Goal: Task Accomplishment & Management: Manage account settings

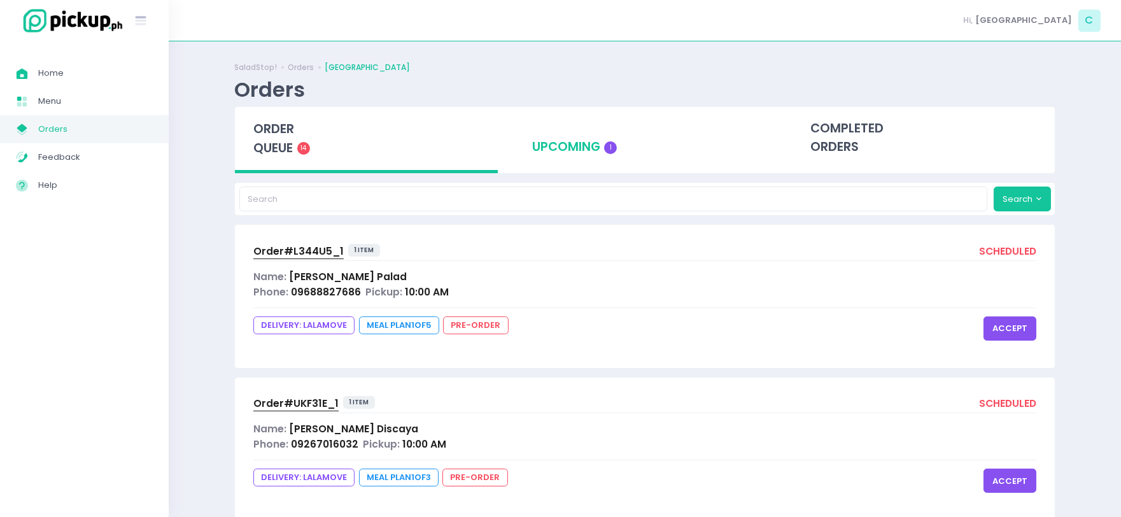
click at [550, 156] on div "upcoming 1" at bounding box center [645, 138] width 263 height 62
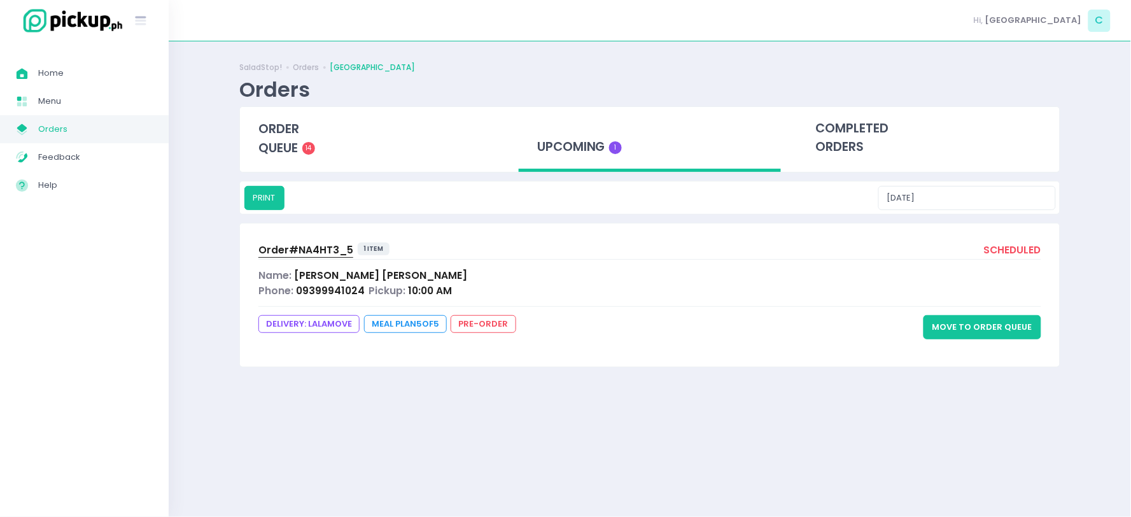
click at [972, 323] on button "Move to Order Queue" at bounding box center [982, 327] width 118 height 24
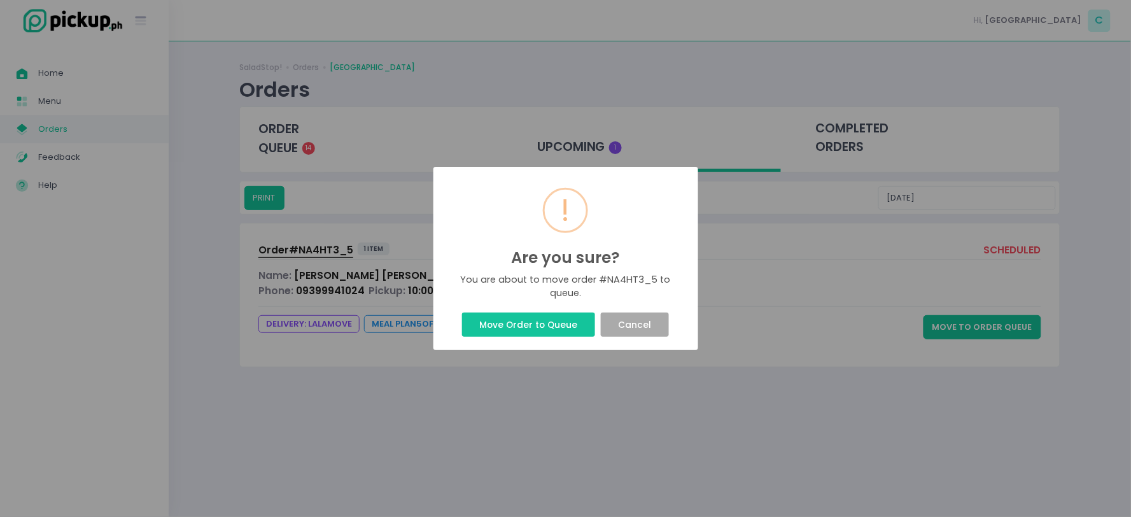
click at [503, 327] on button "Move Order to Queue" at bounding box center [528, 324] width 133 height 24
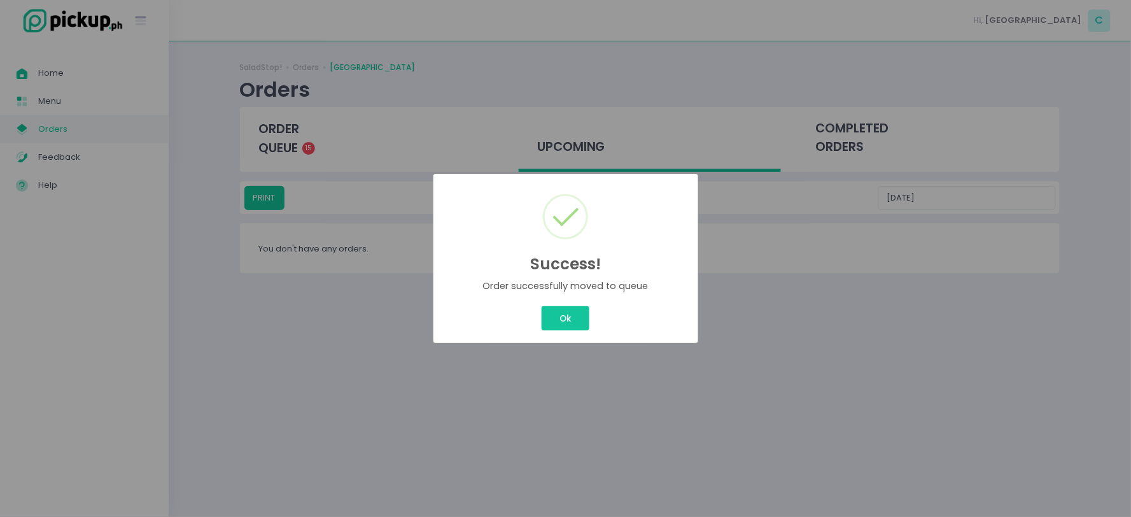
click at [304, 142] on div "Success! × Order successfully moved to queue Ok Cancel" at bounding box center [565, 258] width 1131 height 517
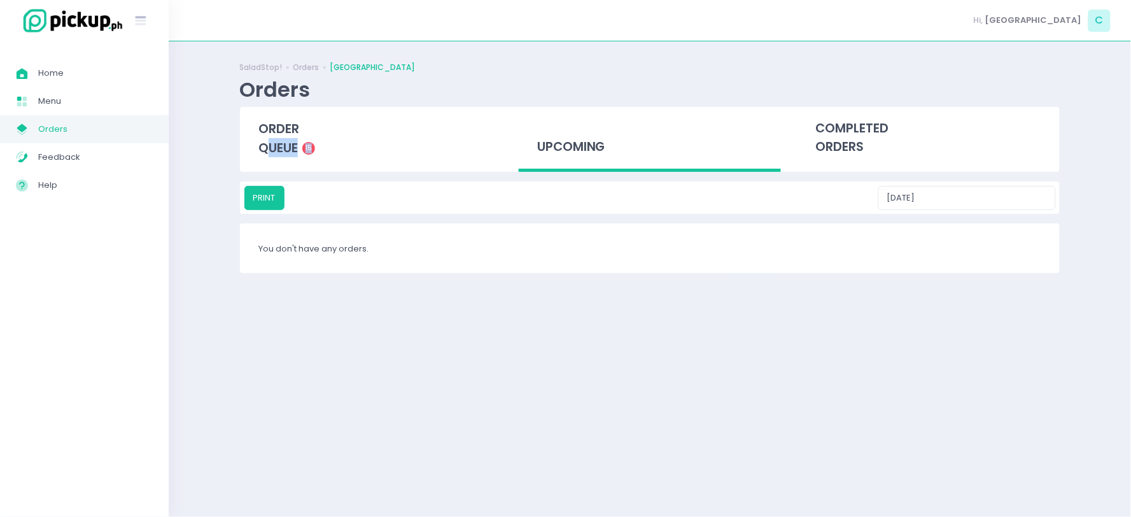
click at [304, 142] on div "order queue 15" at bounding box center [371, 138] width 263 height 63
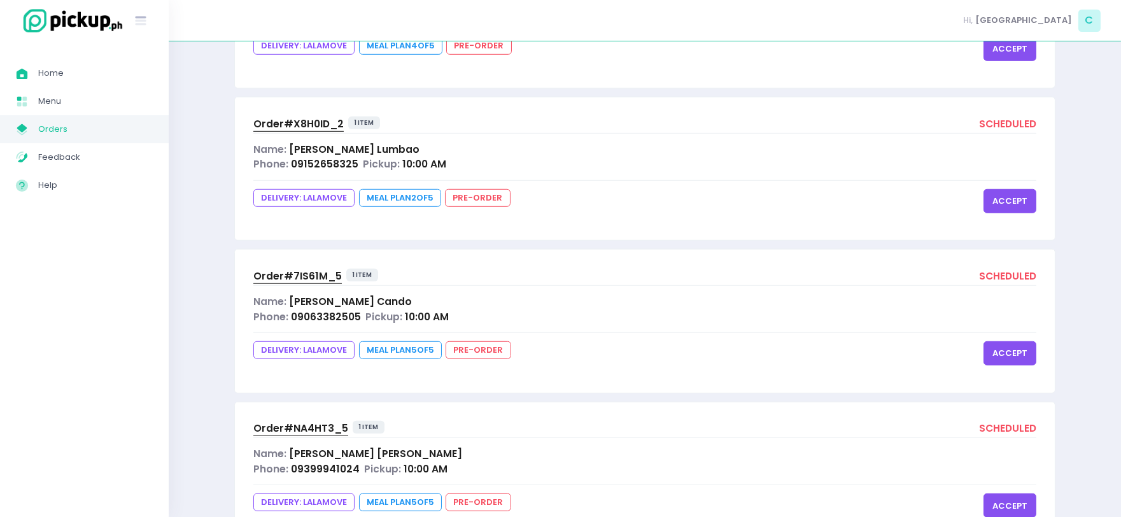
scroll to position [2011, 0]
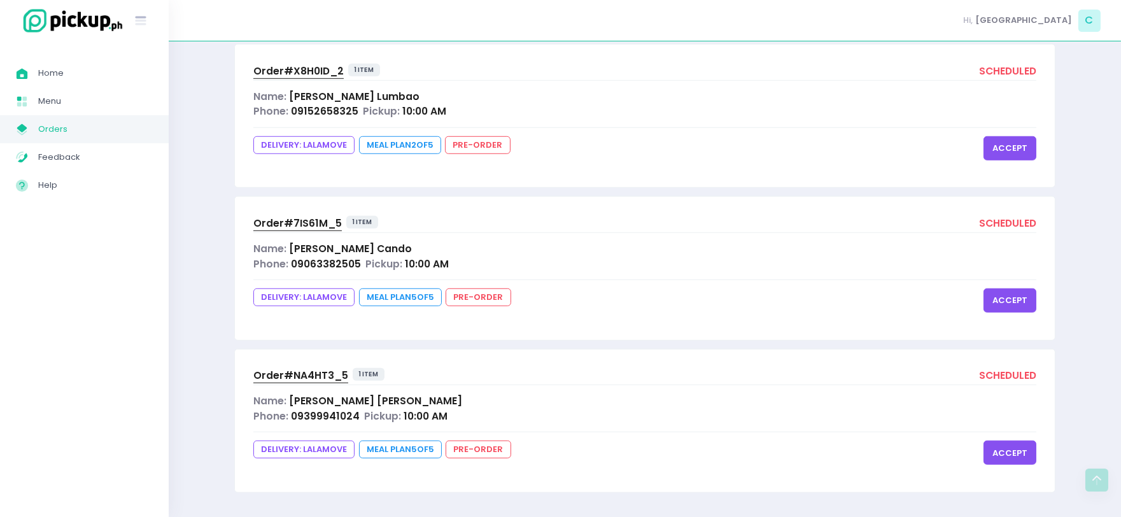
click at [1010, 454] on button "accept" at bounding box center [1009, 452] width 53 height 24
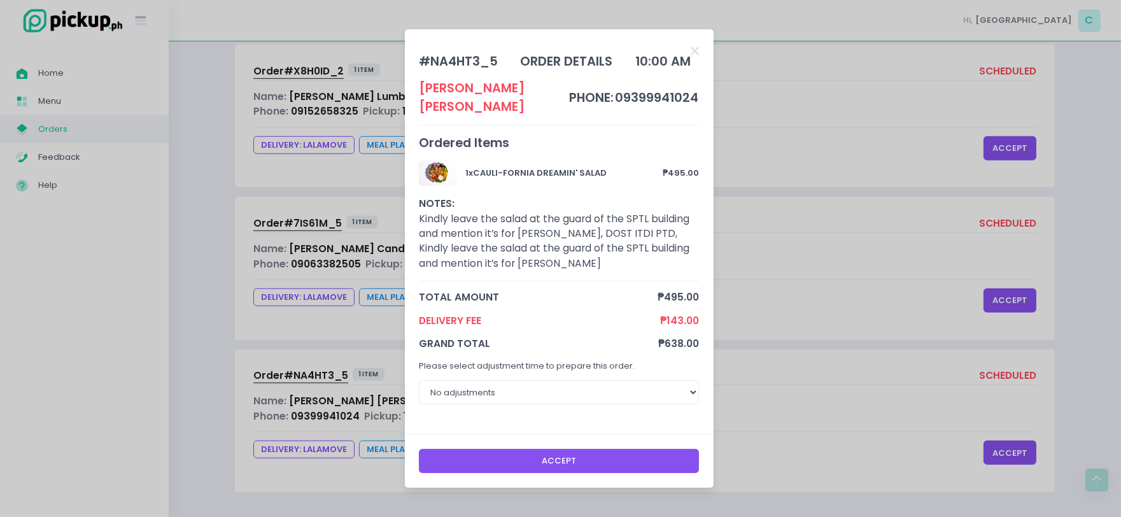
drag, startPoint x: 571, startPoint y: 450, endPoint x: 591, endPoint y: 442, distance: 20.6
click at [571, 449] on button "Accept" at bounding box center [559, 461] width 280 height 24
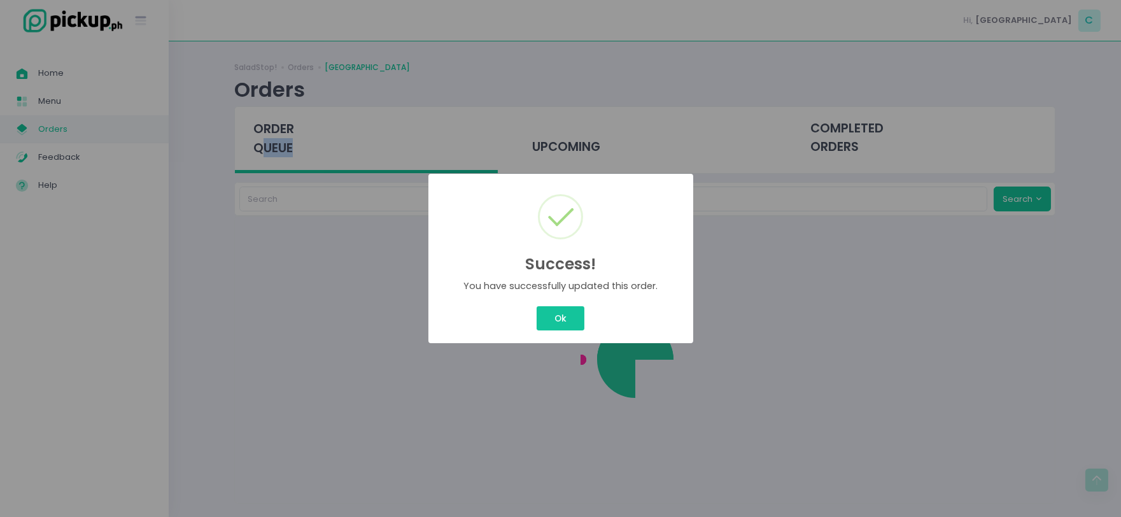
scroll to position [0, 0]
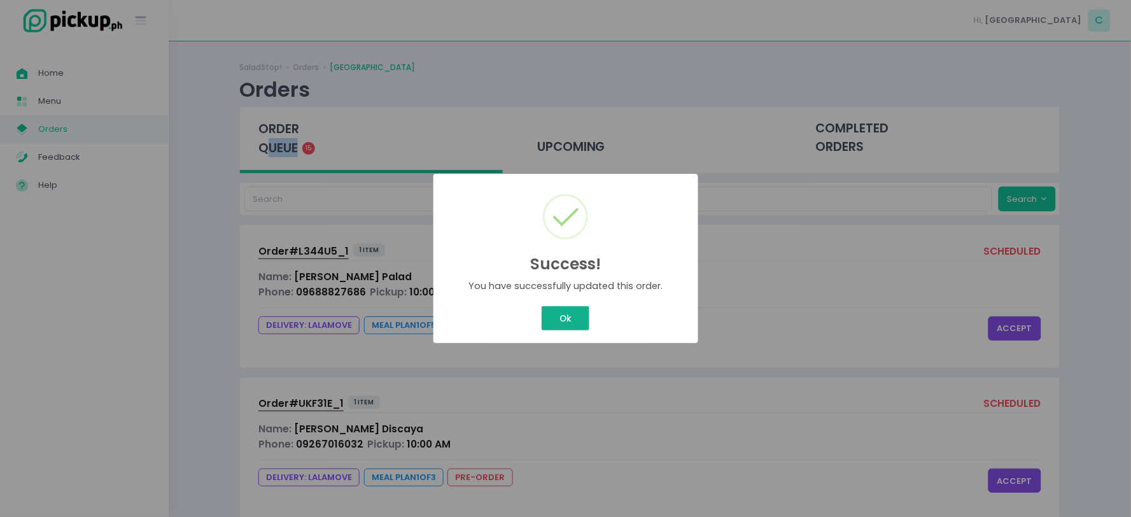
click at [564, 317] on button "Ok" at bounding box center [565, 318] width 47 height 24
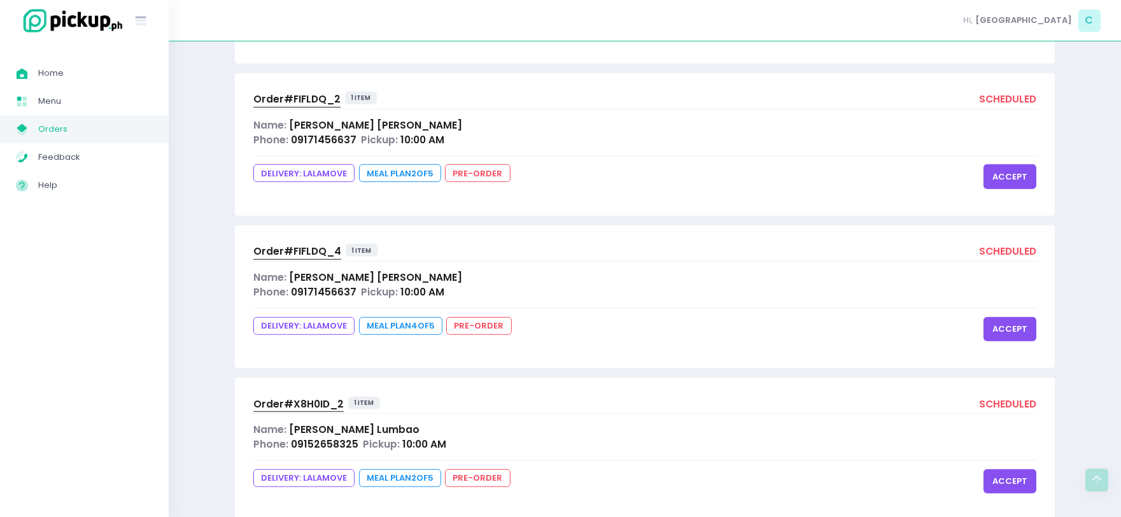
scroll to position [2011, 0]
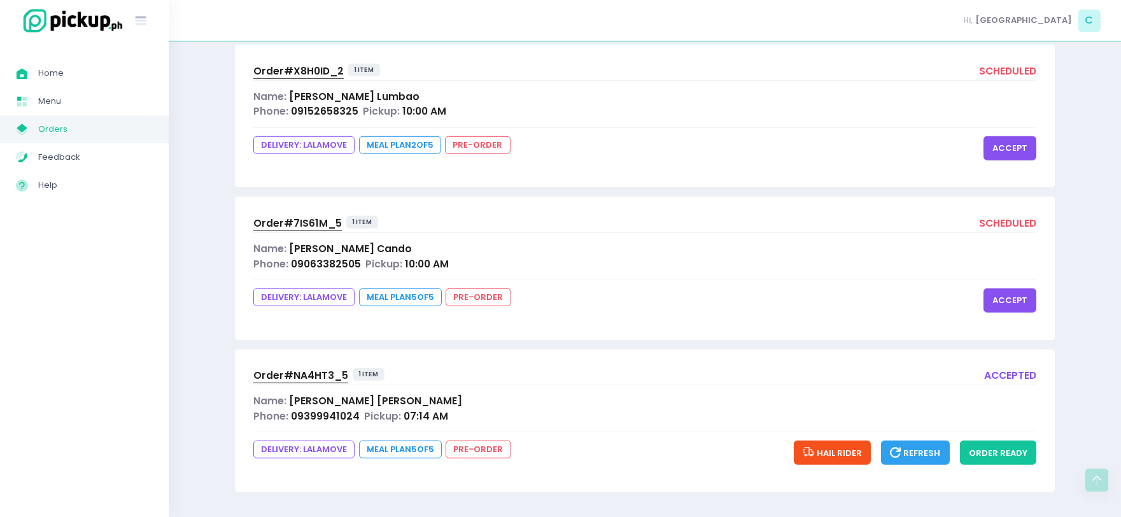
click at [1005, 302] on button "accept" at bounding box center [1009, 300] width 53 height 24
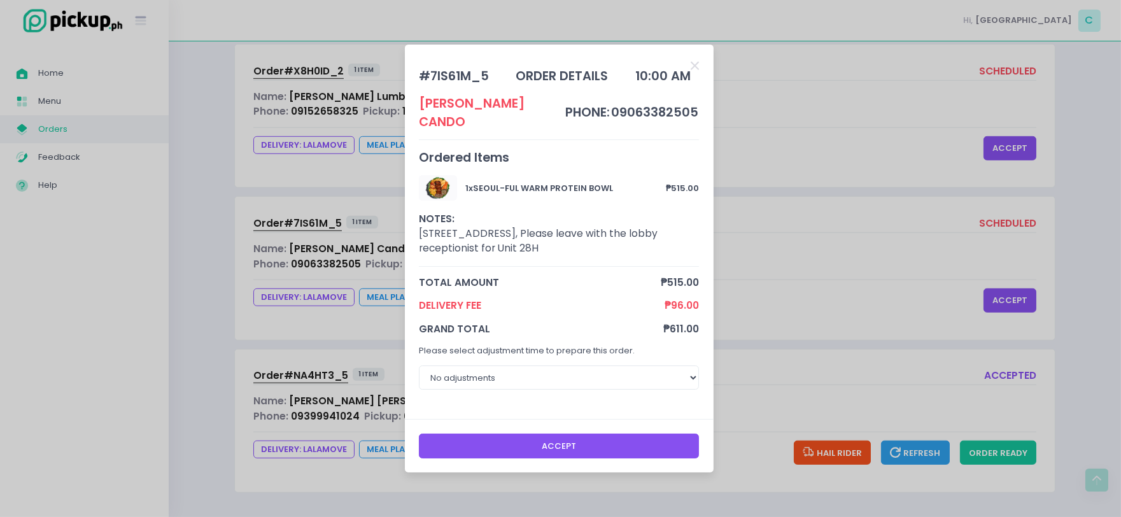
click at [622, 433] on button "Accept" at bounding box center [559, 445] width 280 height 24
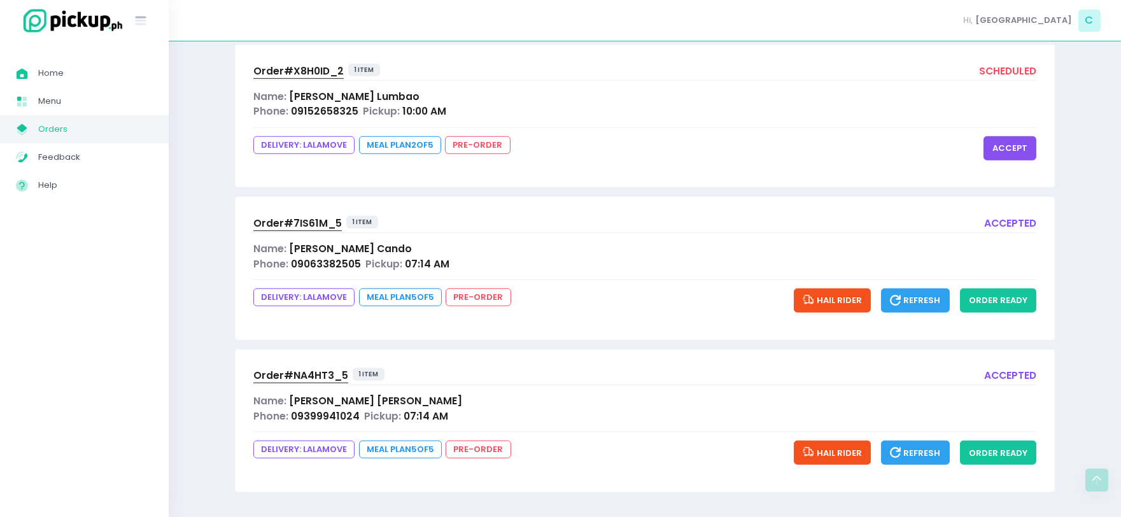
scroll to position [0, 0]
